Goal: Task Accomplishment & Management: Manage account settings

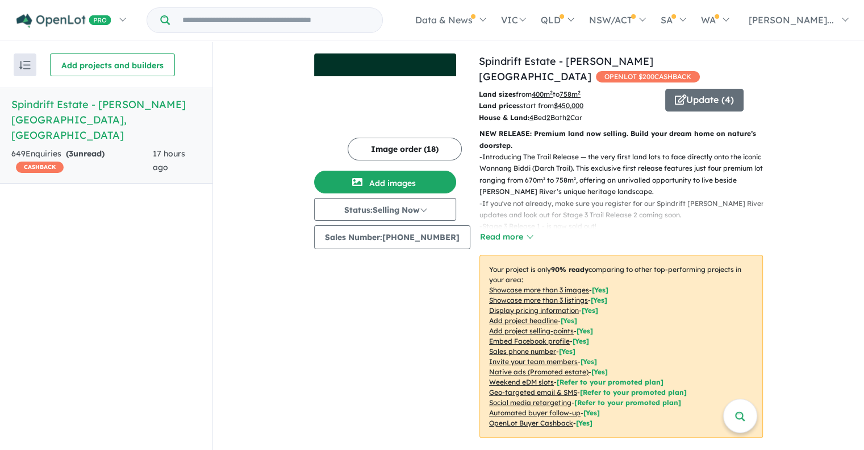
click at [813, 23] on span "[PERSON_NAME]..." at bounding box center [791, 19] width 85 height 11
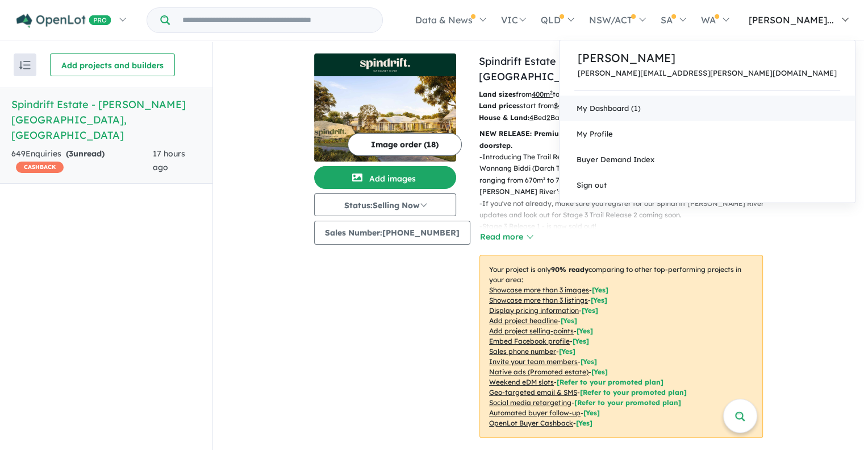
click at [743, 108] on link "My Dashboard (1)" at bounding box center [708, 108] width 296 height 26
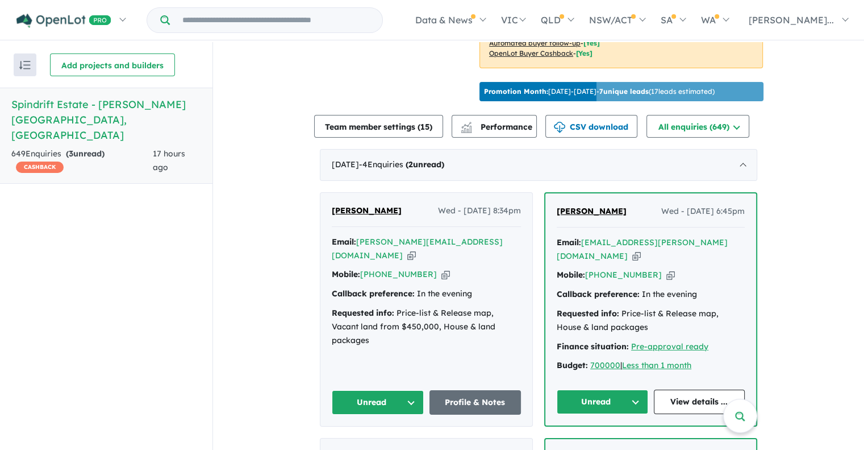
scroll to position [426, 0]
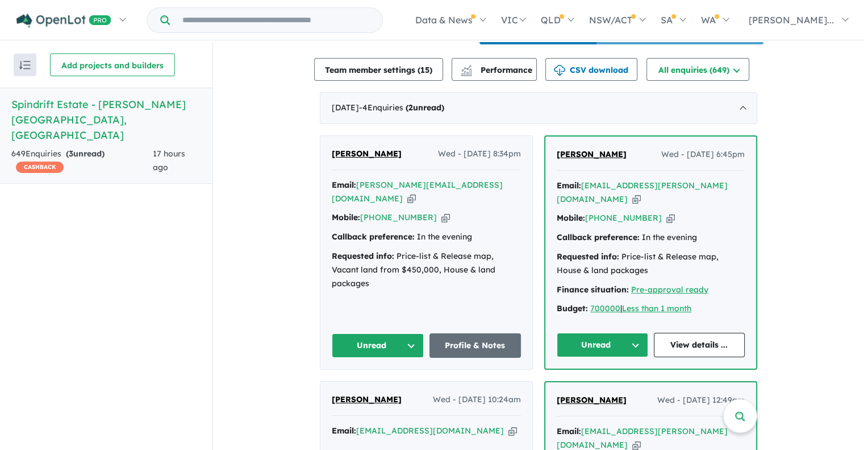
click at [630, 332] on button "Unread" at bounding box center [603, 344] width 92 height 24
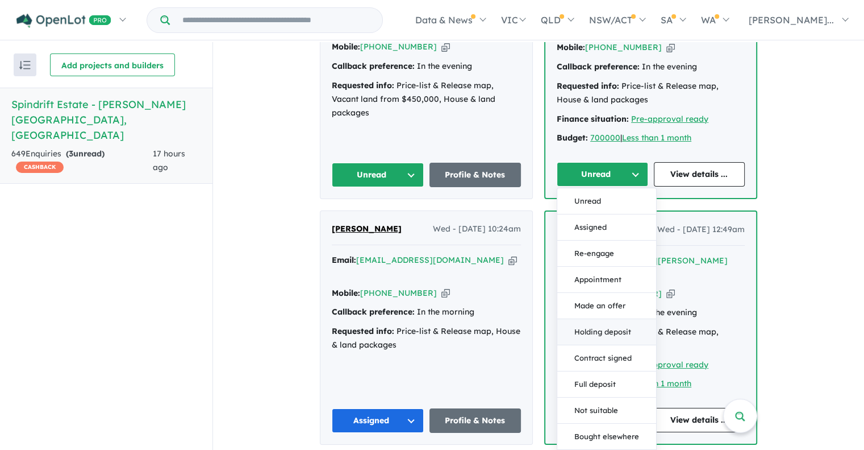
scroll to position [710, 0]
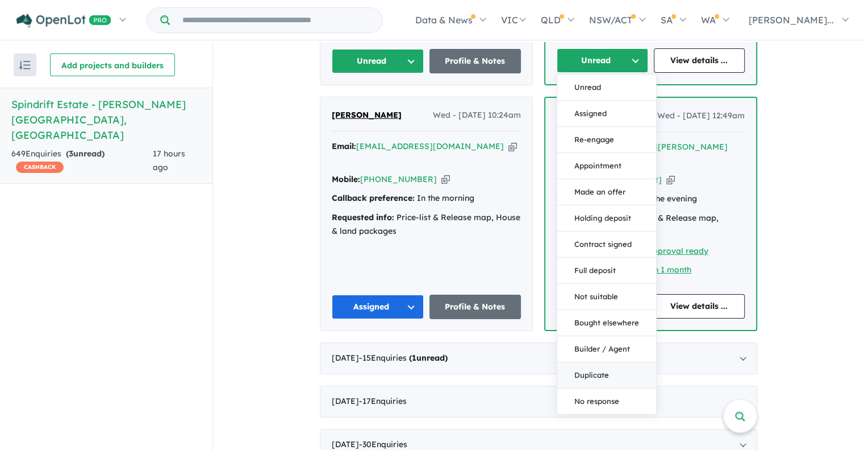
click at [583, 362] on button "Duplicate" at bounding box center [607, 375] width 99 height 26
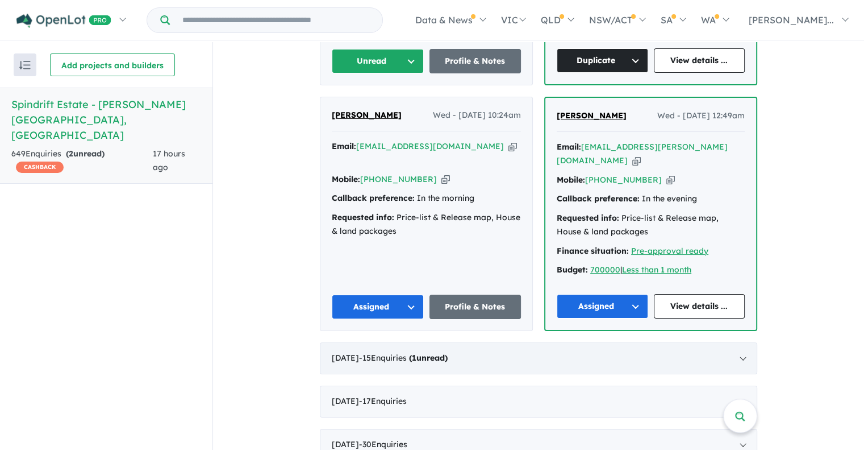
click at [722, 342] on div "[DATE] - 15 Enquir ies ( 1 unread)" at bounding box center [539, 358] width 438 height 32
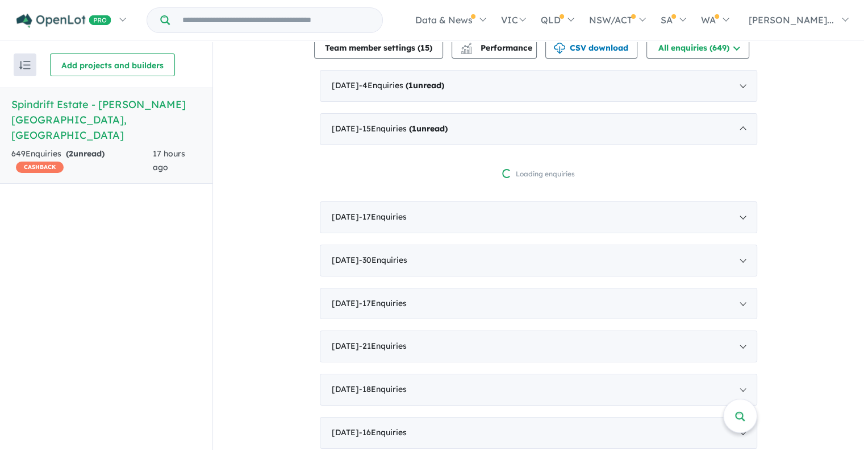
scroll to position [392, 0]
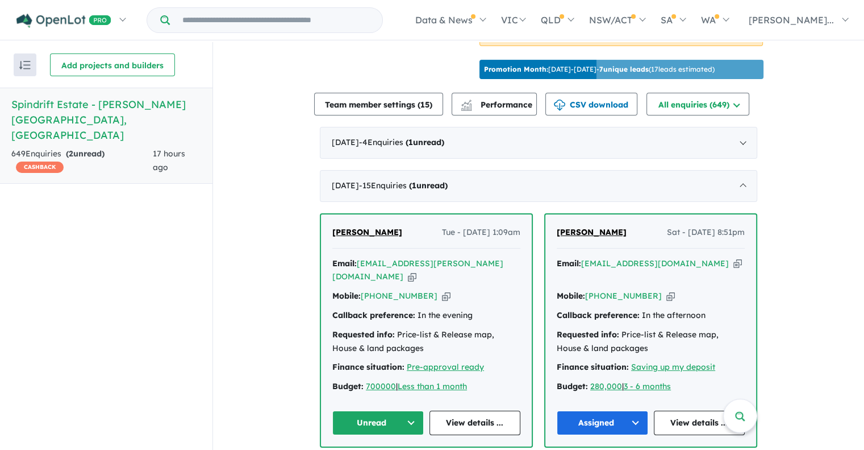
click at [393, 410] on button "Unread" at bounding box center [378, 422] width 92 height 24
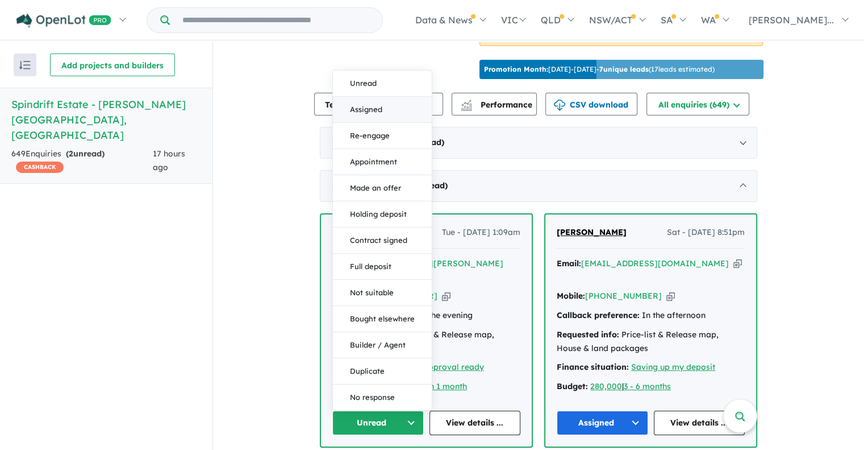
click at [364, 97] on button "Assigned" at bounding box center [382, 110] width 99 height 26
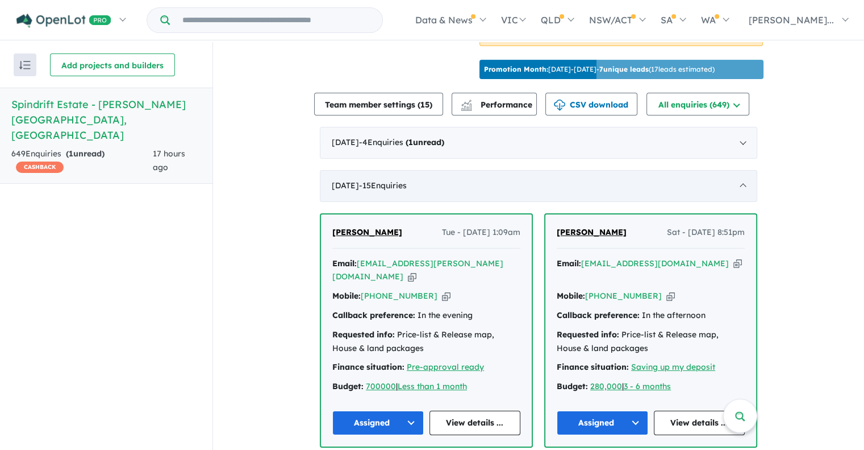
click at [741, 175] on div "[DATE] - 15 Enquir ies ( 0 unread)" at bounding box center [539, 186] width 438 height 32
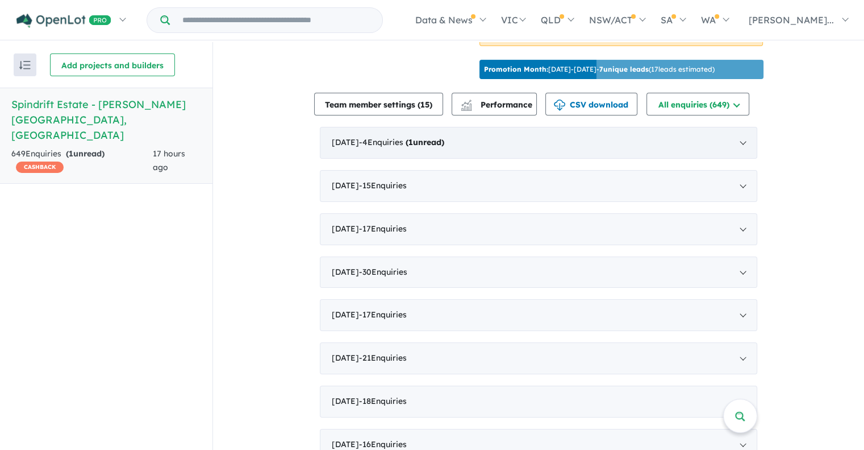
click at [539, 143] on div "[DATE] - 4 Enquir ies ( 1 unread)" at bounding box center [539, 143] width 438 height 32
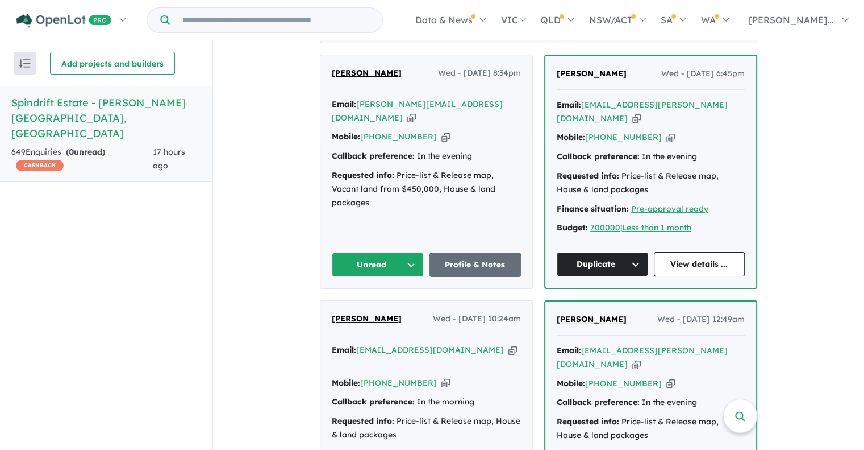
scroll to position [676, 0]
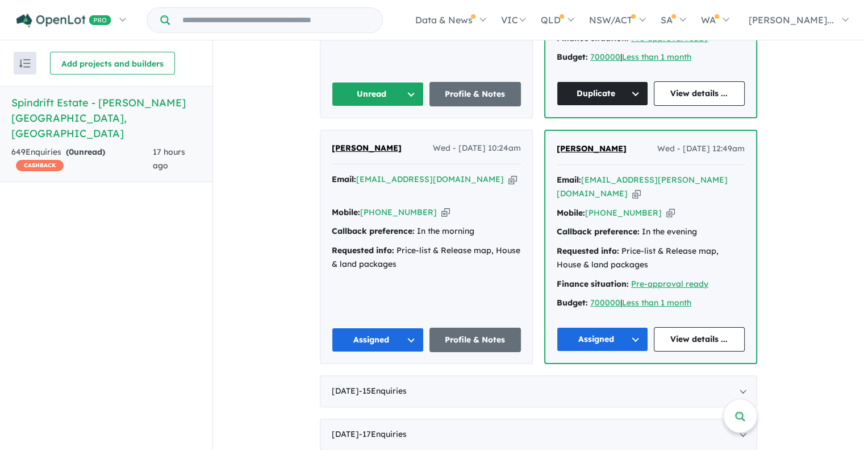
click at [567, 327] on button "Assigned" at bounding box center [603, 339] width 92 height 24
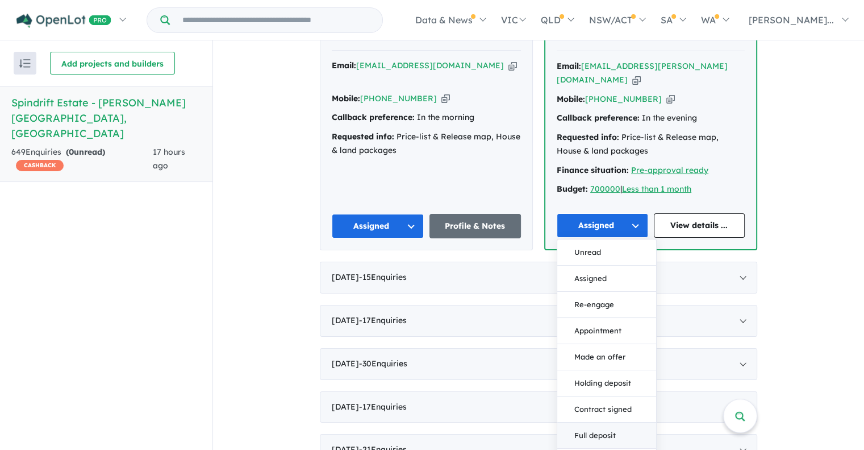
scroll to position [903, 0]
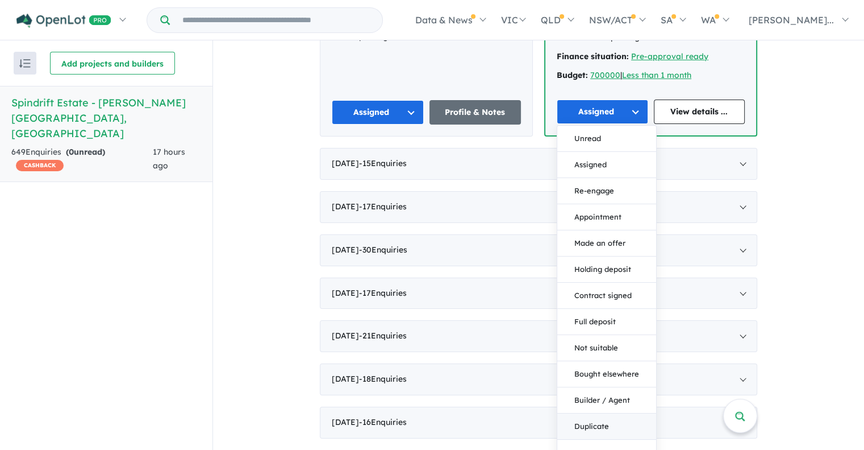
click at [579, 413] on button "Duplicate" at bounding box center [607, 426] width 99 height 26
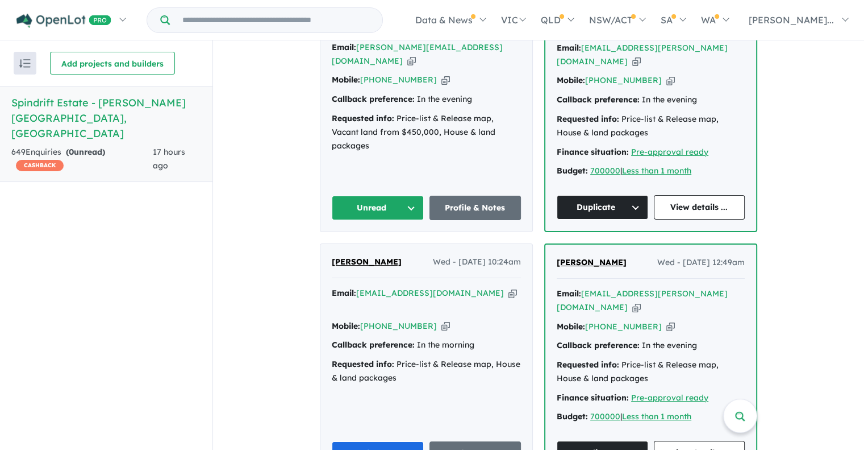
scroll to position [392, 0]
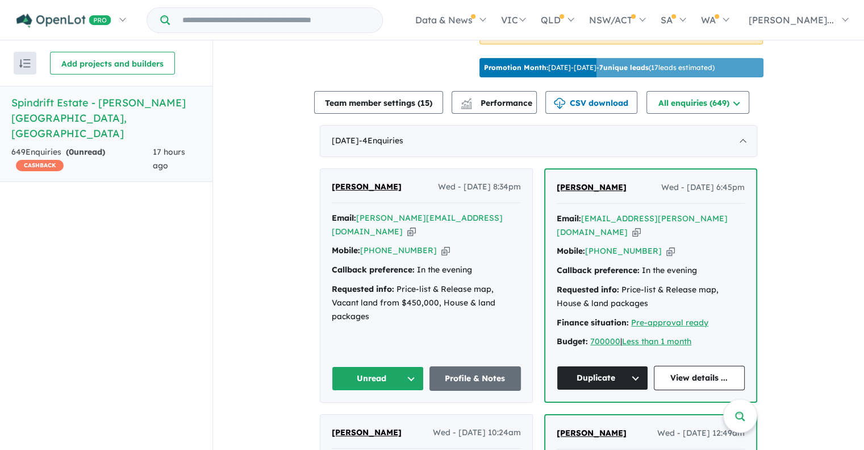
click at [352, 366] on button "Unread" at bounding box center [378, 378] width 92 height 24
click at [351, 418] on button "Assigned" at bounding box center [381, 431] width 99 height 26
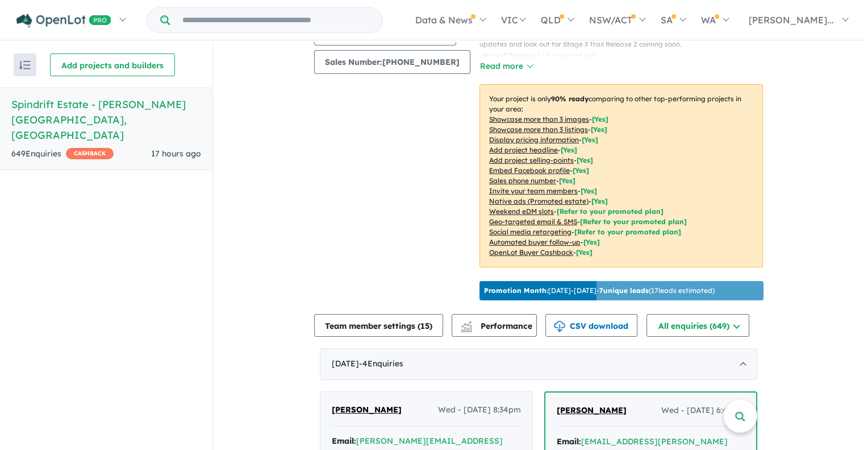
scroll to position [341, 0]
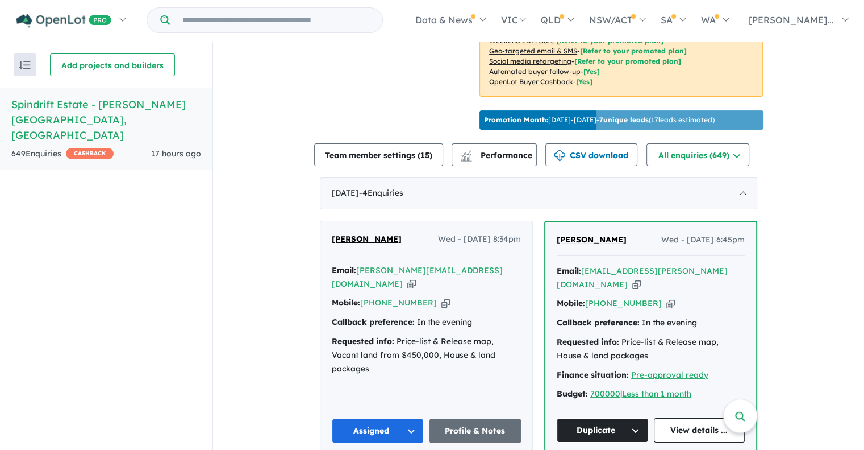
click at [346, 418] on button "Assigned" at bounding box center [378, 430] width 92 height 24
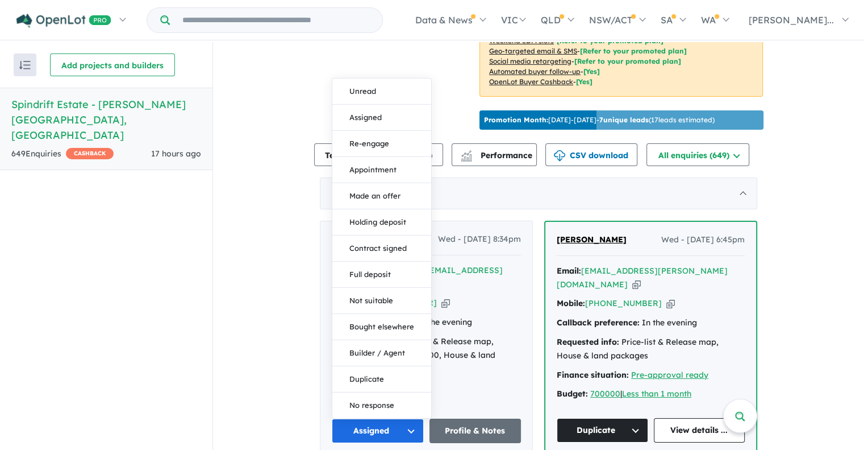
click at [479, 377] on div "Alan Capstick Wed - 01/10/2025, 8:34pm Email: alan_capstick@hotmail.com Copied!…" at bounding box center [427, 337] width 212 height 233
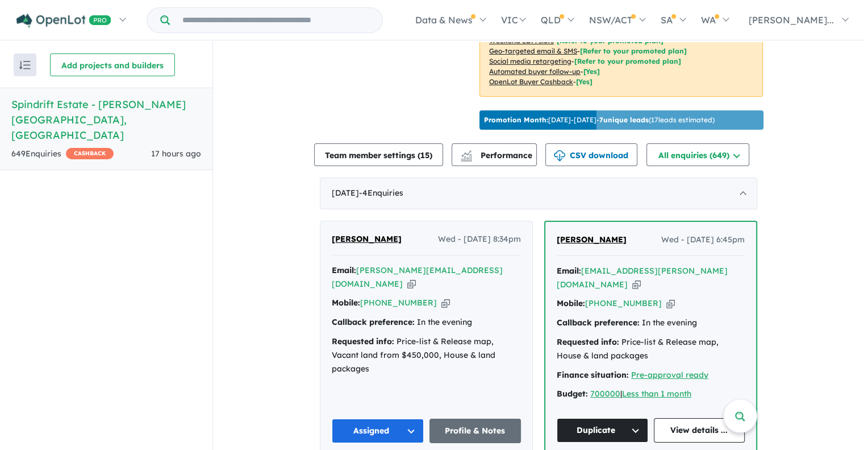
click at [442, 297] on icon "button" at bounding box center [446, 303] width 9 height 12
